Goal: Book appointment/travel/reservation

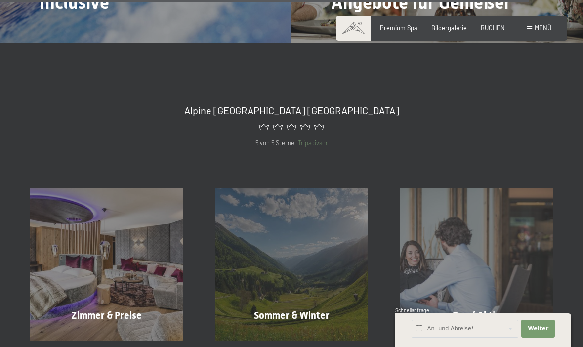
scroll to position [3242, 0]
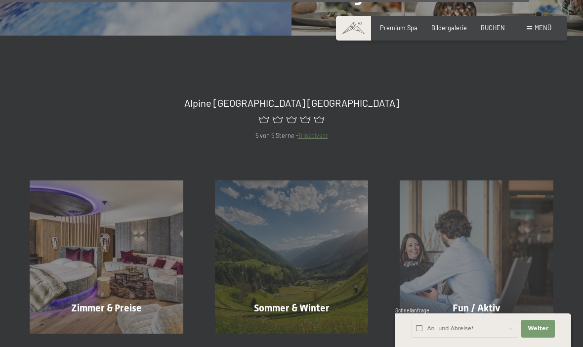
click at [143, 298] on div "Zimmer & Preise Mehr erfahren" at bounding box center [106, 257] width 185 height 154
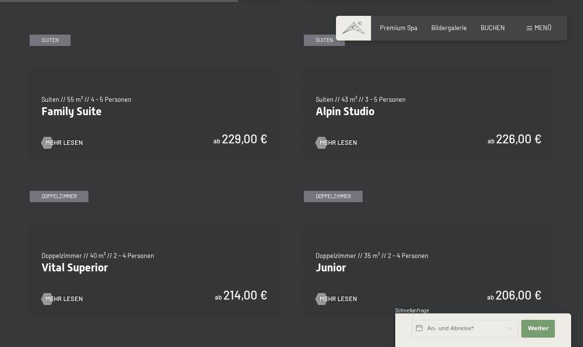
scroll to position [983, 0]
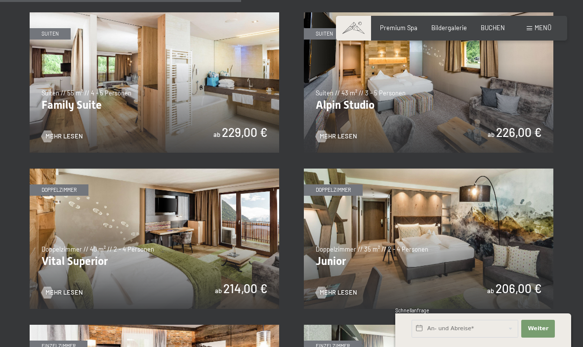
click at [88, 77] on img at bounding box center [155, 82] width 250 height 140
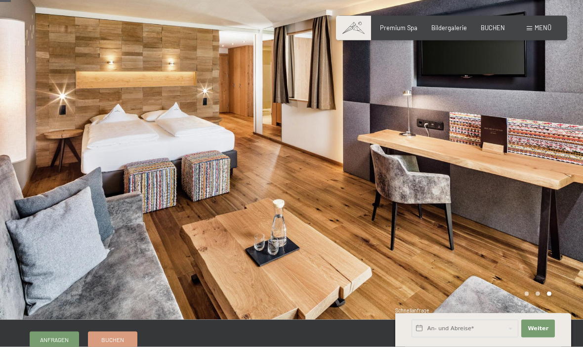
scroll to position [24, 0]
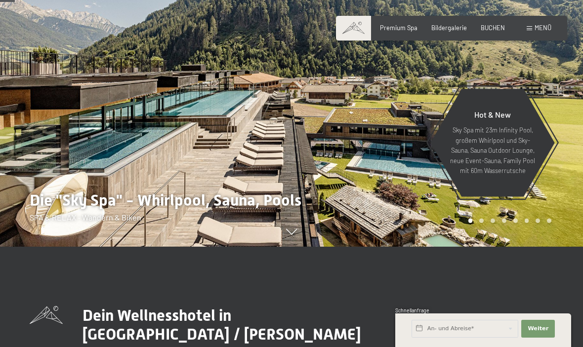
scroll to position [101, 0]
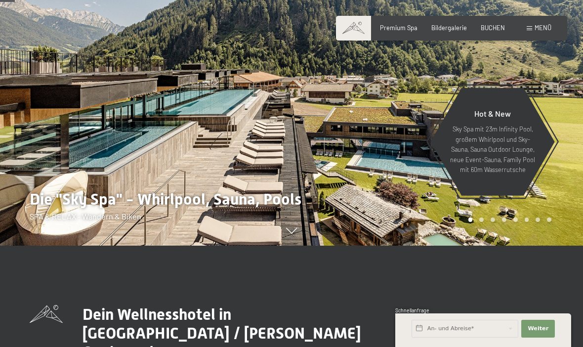
click at [299, 246] on div at bounding box center [438, 72] width 292 height 347
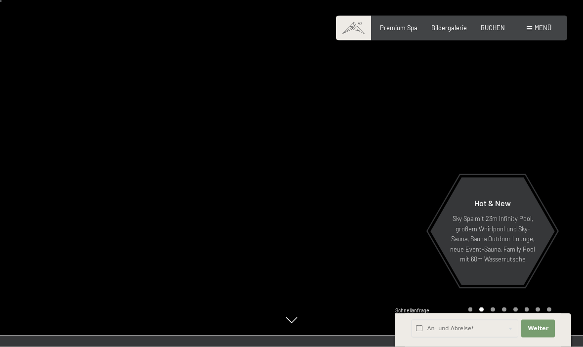
scroll to position [0, 0]
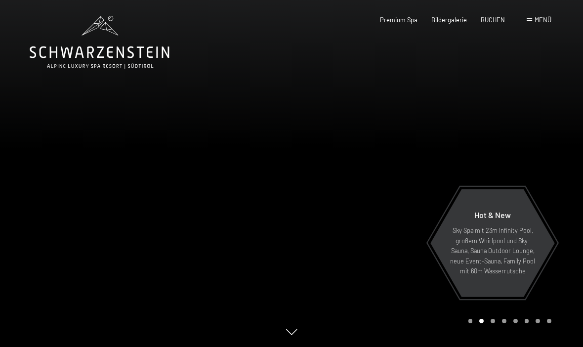
click at [465, 177] on div at bounding box center [438, 173] width 292 height 347
